Goal: Transaction & Acquisition: Book appointment/travel/reservation

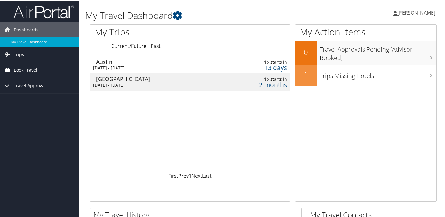
click at [23, 70] on span "Book Travel" at bounding box center [25, 69] width 23 height 15
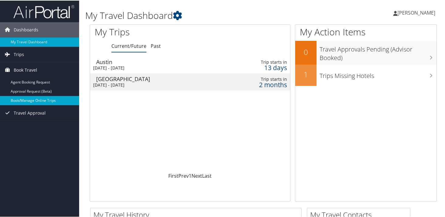
click at [19, 97] on link "Book/Manage Online Trips" at bounding box center [39, 99] width 79 height 9
